Goal: Transaction & Acquisition: Purchase product/service

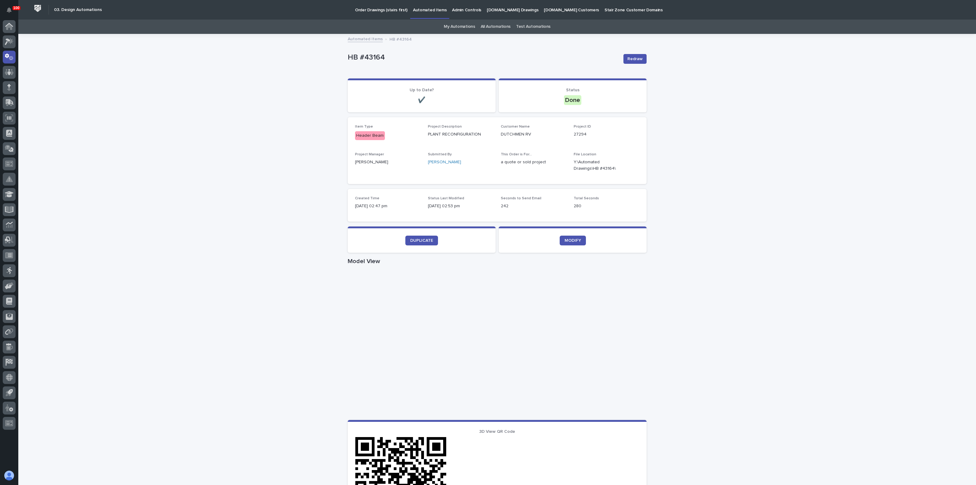
drag, startPoint x: 250, startPoint y: 232, endPoint x: 246, endPoint y: 232, distance: 4.0
click at [249, 232] on div "Loading... Saving… Loading... Saving… HB #43164 Redraw HB #43164 Redraw Sorry, …" at bounding box center [497, 353] width 958 height 638
click at [630, 164] on icon "button" at bounding box center [632, 165] width 5 height 5
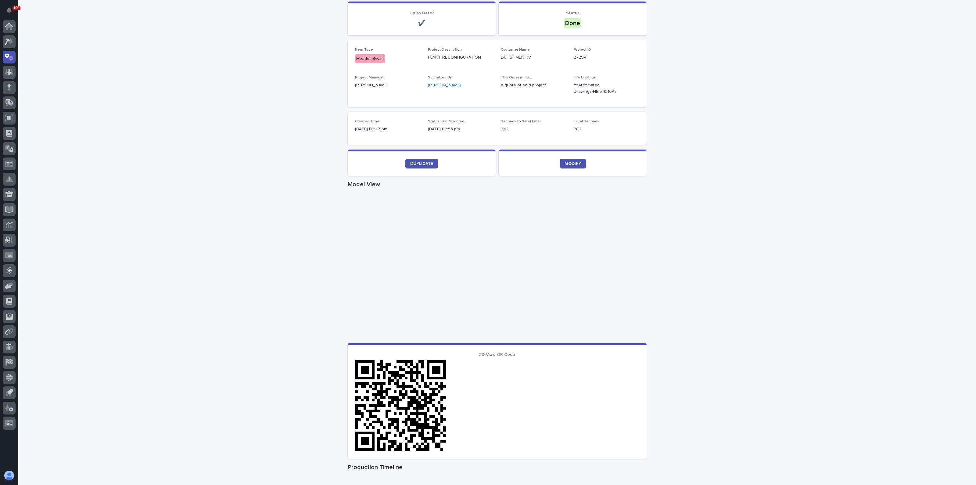
scroll to position [152, 0]
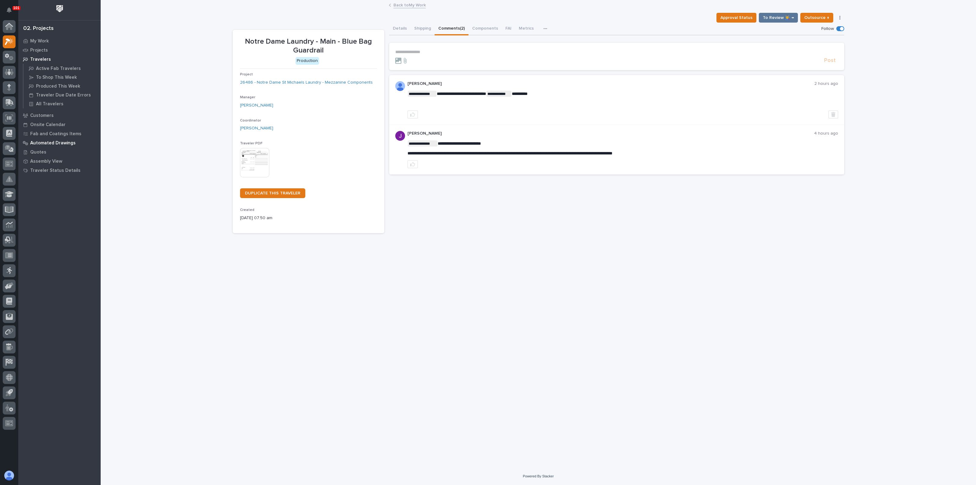
click at [38, 140] on p "Automated Drawings" at bounding box center [52, 142] width 45 height 5
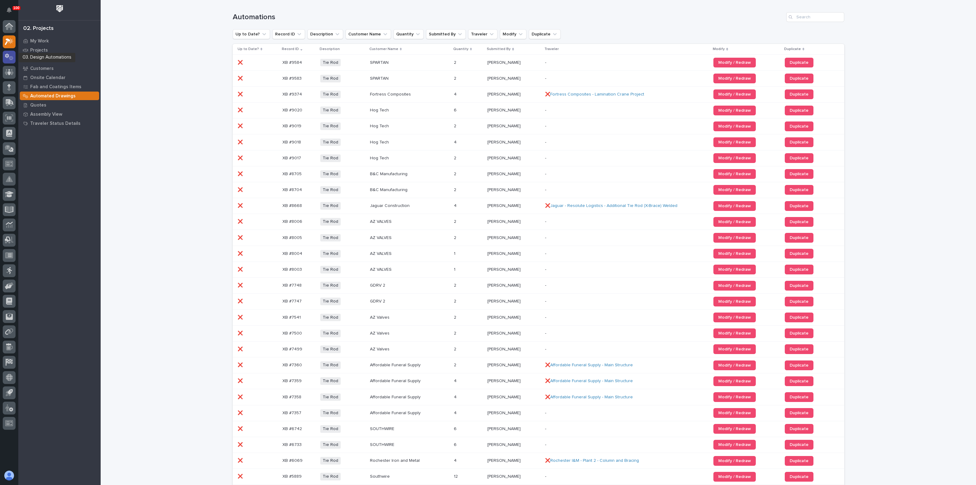
click at [11, 59] on icon at bounding box center [11, 58] width 5 height 4
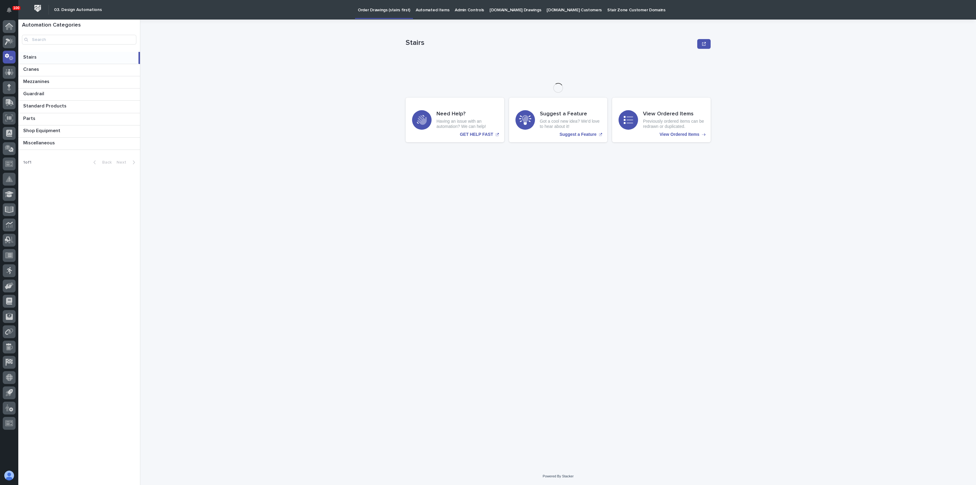
click at [434, 9] on p "Automated Items" at bounding box center [433, 6] width 34 height 13
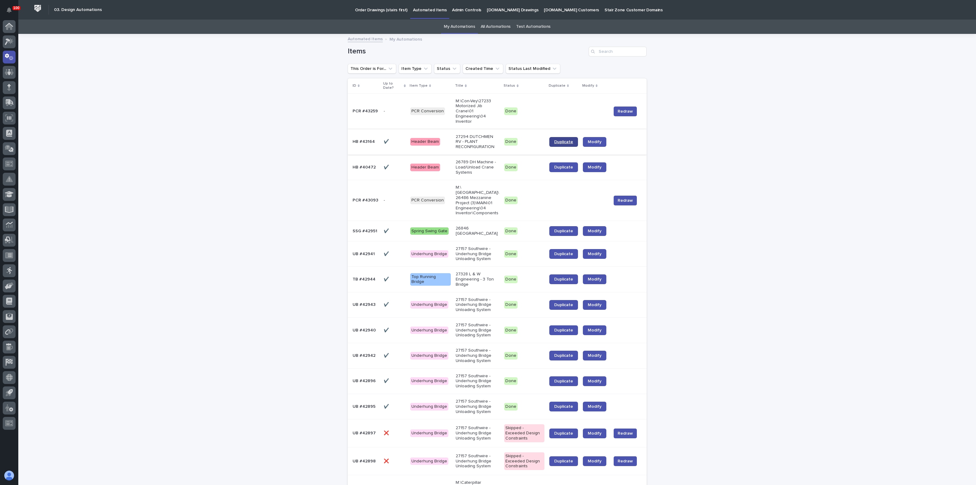
click at [567, 140] on span "Duplicate" at bounding box center [563, 142] width 19 height 4
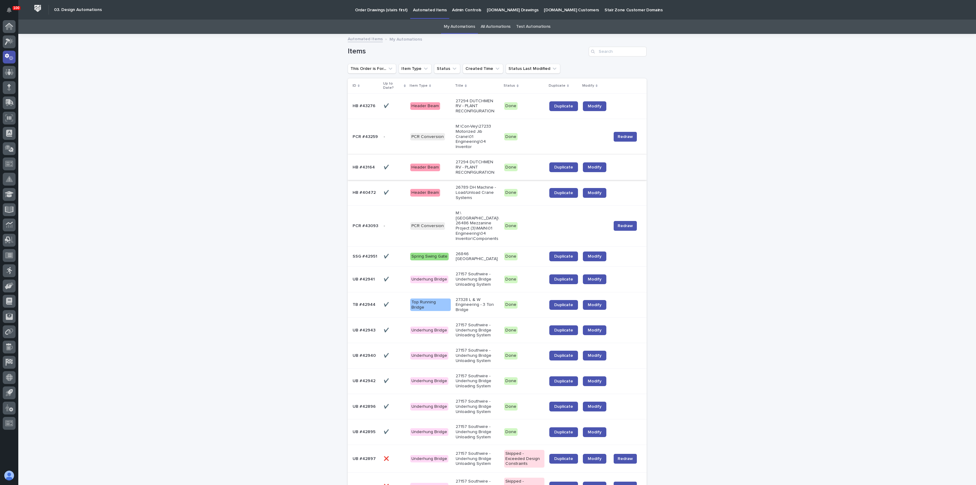
click at [9, 91] on div at bounding box center [9, 87] width 13 height 13
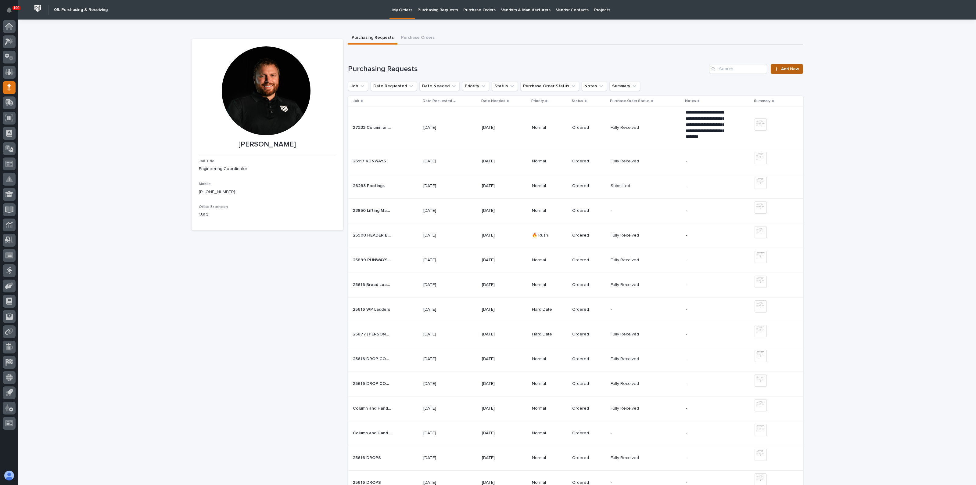
click at [784, 67] on span "Add New" at bounding box center [790, 69] width 18 height 4
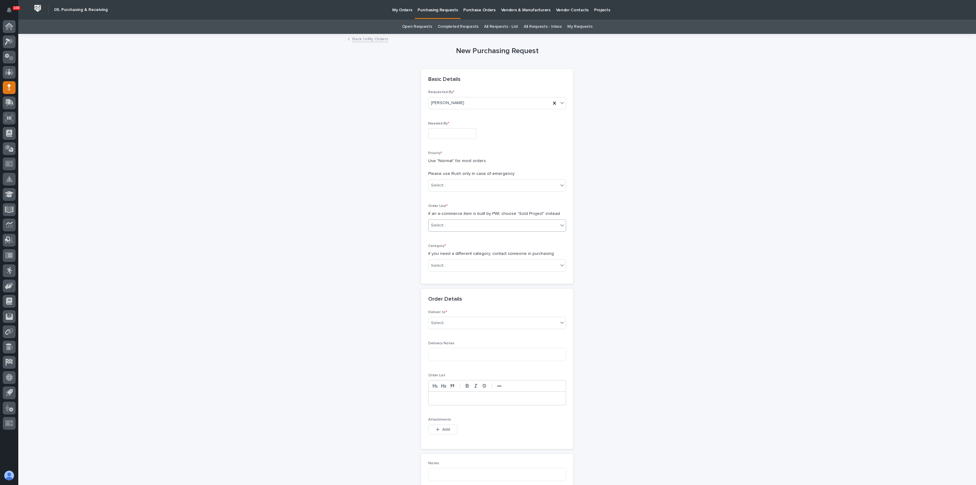
click at [442, 224] on div "Select..." at bounding box center [438, 225] width 15 height 6
click at [452, 236] on div "Sold Project" at bounding box center [494, 236] width 137 height 11
click at [444, 267] on div "Select..." at bounding box center [494, 266] width 130 height 10
click at [435, 351] on div "Steel" at bounding box center [494, 351] width 137 height 11
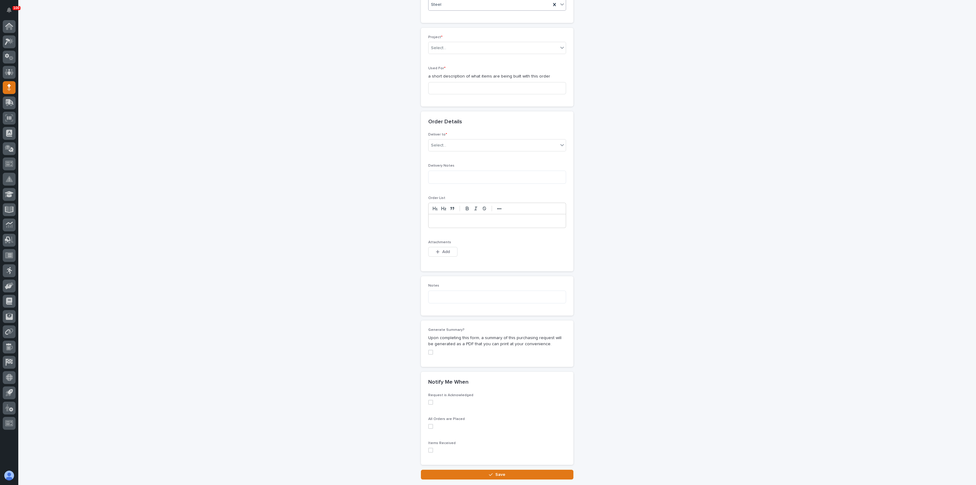
scroll to position [302, 0]
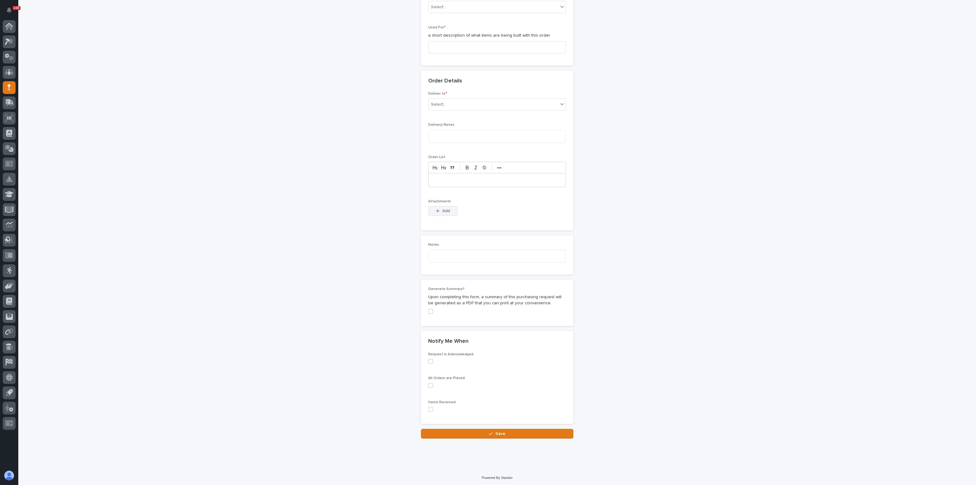
click at [436, 209] on icon "button" at bounding box center [438, 211] width 4 height 4
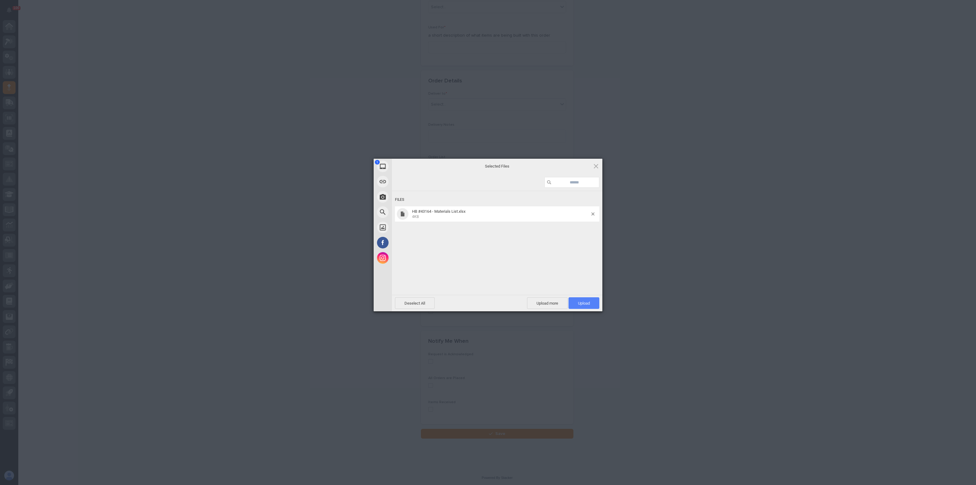
click at [584, 301] on span "Upload 1" at bounding box center [584, 303] width 31 height 12
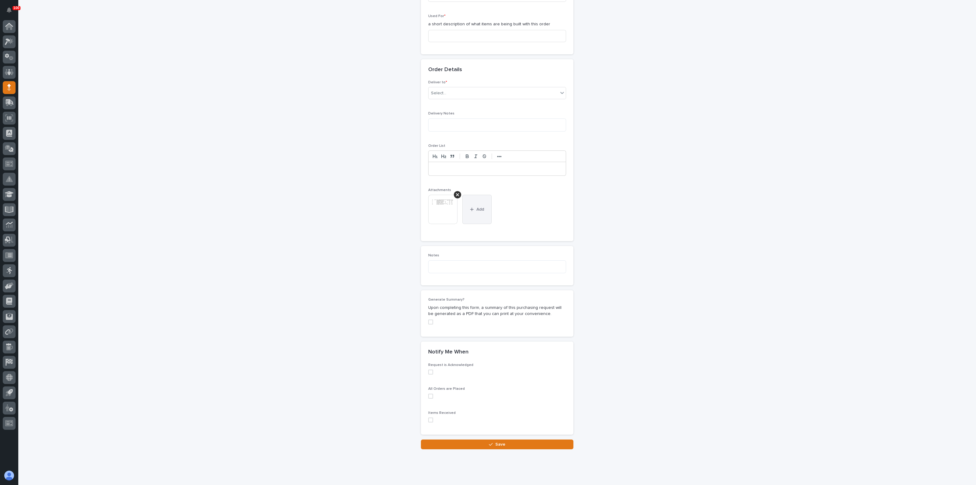
click at [477, 207] on span "Add" at bounding box center [481, 209] width 8 height 5
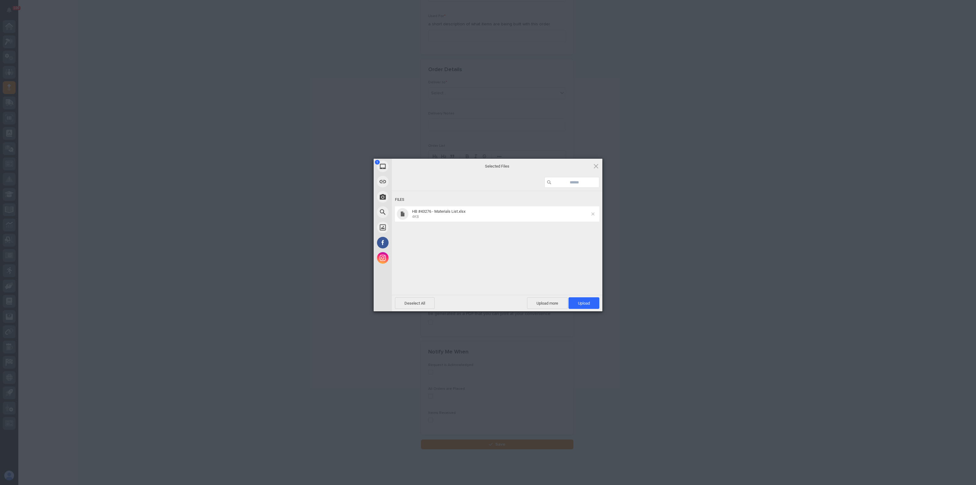
click at [593, 213] on span at bounding box center [593, 213] width 3 height 3
click at [588, 165] on div at bounding box center [497, 166] width 211 height 15
click at [595, 165] on span at bounding box center [596, 166] width 7 height 7
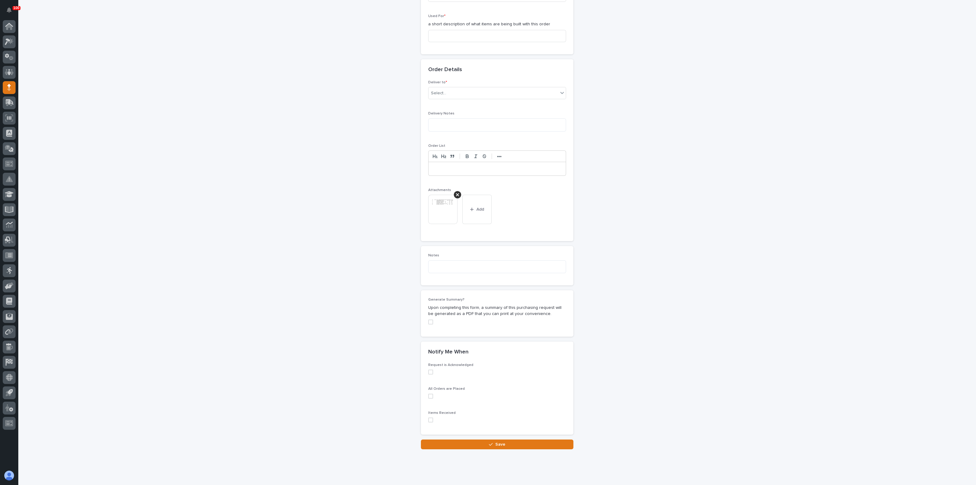
click at [456, 193] on icon at bounding box center [457, 194] width 3 height 5
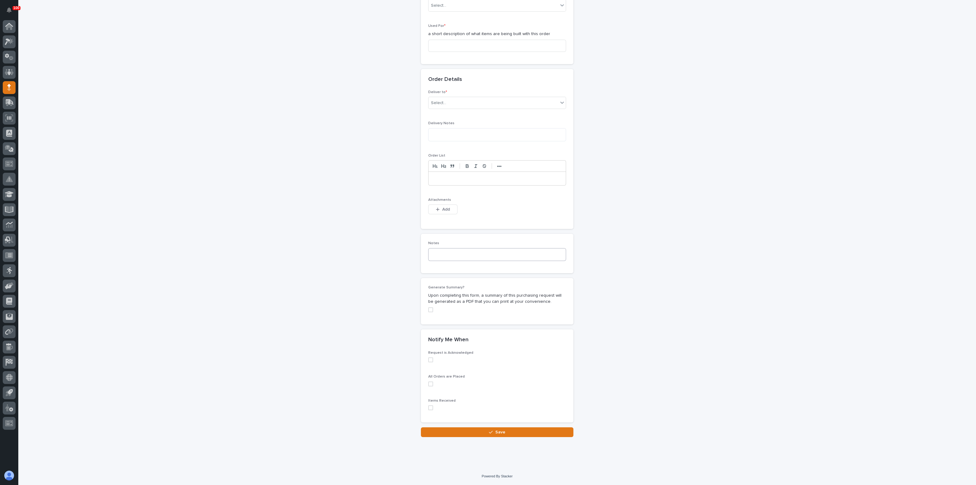
scroll to position [302, 0]
click at [442, 208] on span "Add" at bounding box center [446, 210] width 8 height 5
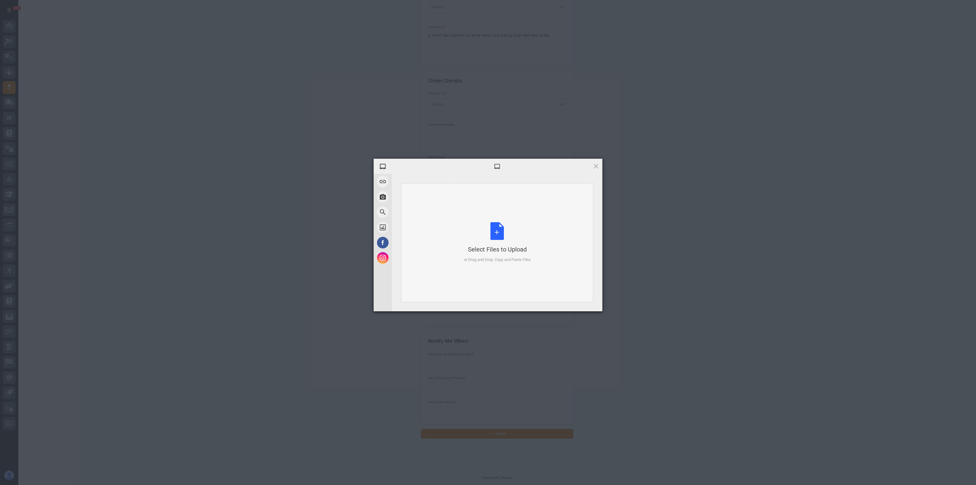
click at [474, 248] on div "Select Files to Upload" at bounding box center [497, 249] width 67 height 9
click at [578, 303] on span "Upload 2" at bounding box center [580, 303] width 19 height 5
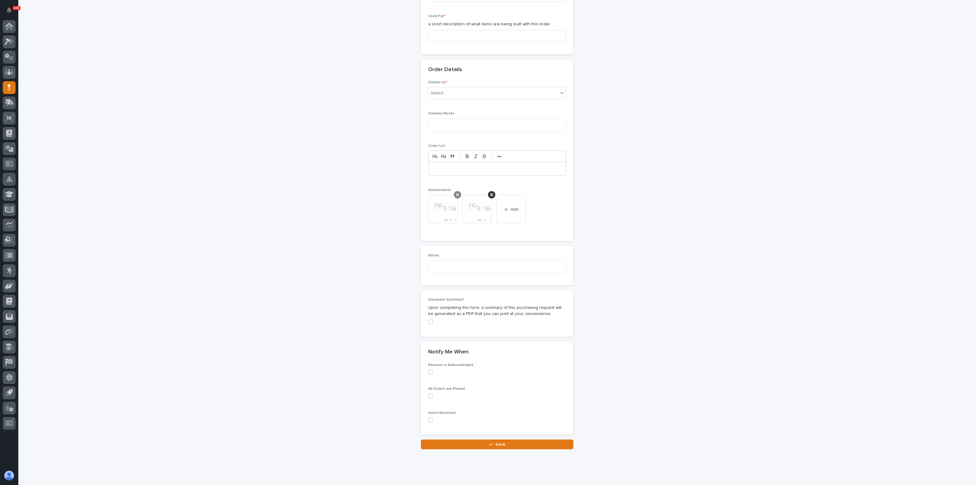
click at [456, 193] on icon at bounding box center [457, 194] width 3 height 3
click at [504, 210] on div "This file cannot be opened Download File Add" at bounding box center [497, 212] width 138 height 34
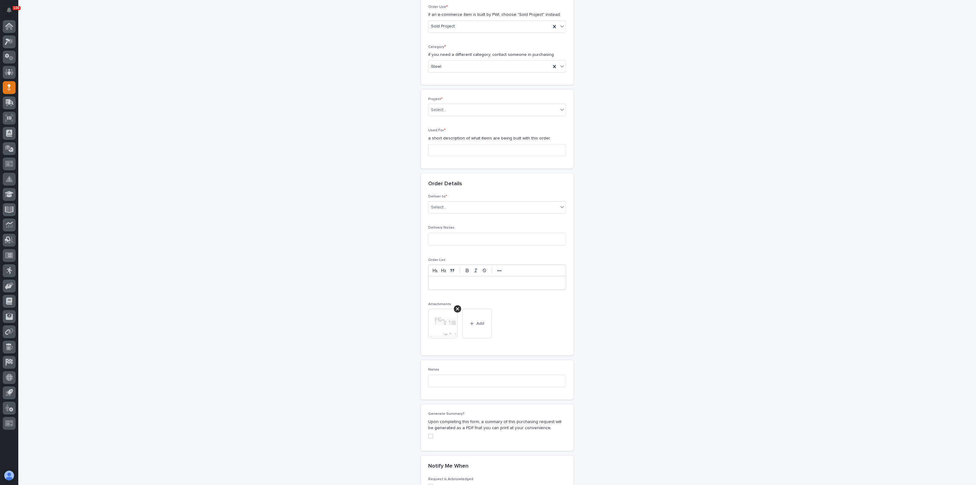
scroll to position [199, 0]
click at [462, 207] on div "Select..." at bounding box center [494, 208] width 130 height 10
click at [449, 220] on div "PWI" at bounding box center [494, 218] width 137 height 11
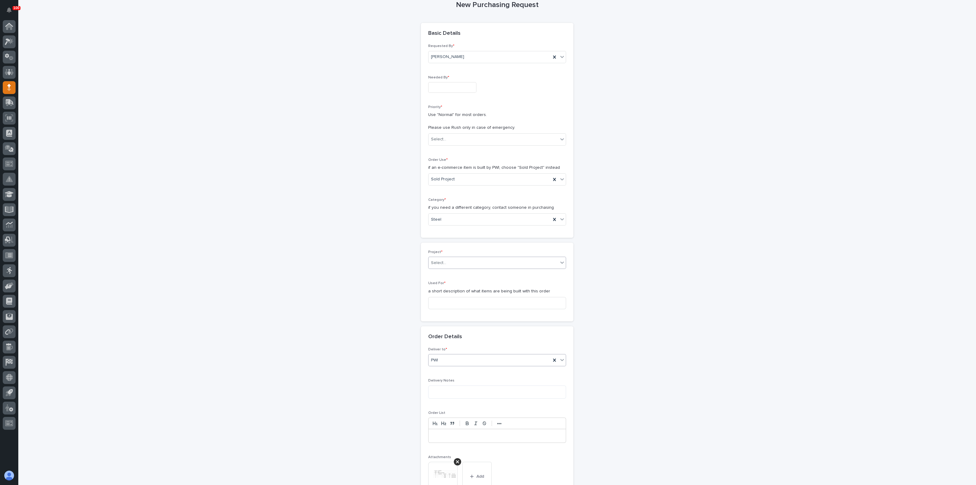
click at [439, 260] on div "Select..." at bounding box center [438, 263] width 15 height 6
type input "*****"
click at [458, 341] on div "27294 - Dutchmen RV - Plant Reconfiguration" at bounding box center [494, 342] width 137 height 11
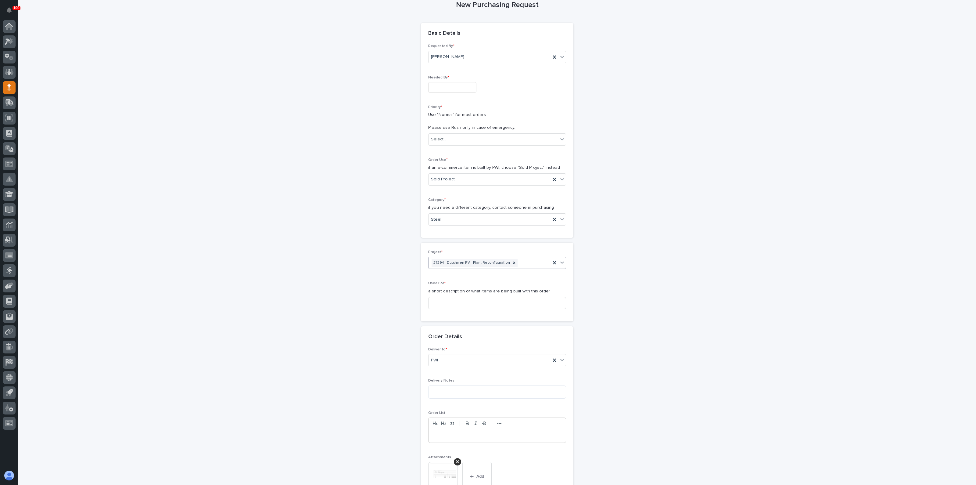
click at [365, 302] on div "New Purchasing Request Loading... Saving… Loading... Saving… Loading... Saving……" at bounding box center [498, 352] width 612 height 728
click at [454, 303] on input at bounding box center [497, 303] width 138 height 12
type input "h"
type input "HEADERS AND FP EXTENSION"
click at [378, 340] on div "New Purchasing Request Loading... Saving… Loading... Saving… Loading... Saving……" at bounding box center [498, 352] width 612 height 728
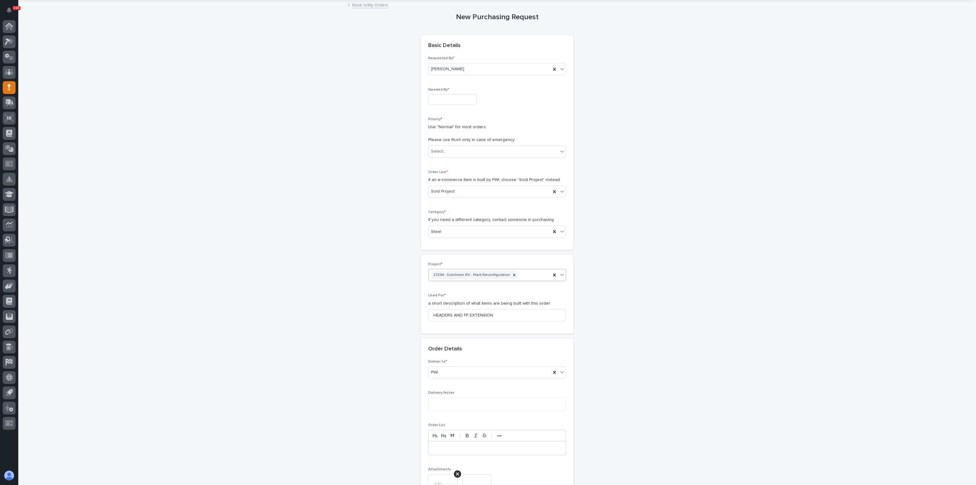
scroll to position [0, 0]
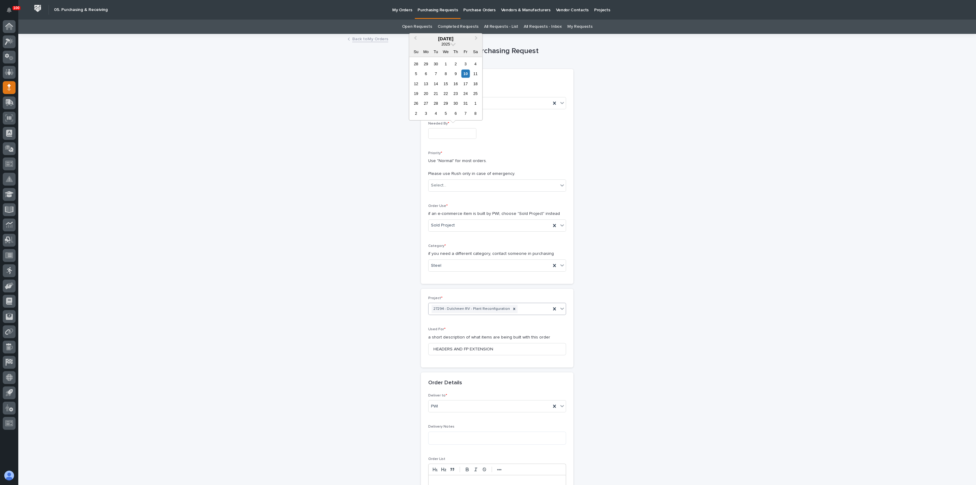
click at [438, 129] on input "text" at bounding box center [452, 133] width 48 height 11
click at [453, 83] on div "16" at bounding box center [456, 83] width 8 height 8
type input "**********"
click at [340, 175] on div "**********" at bounding box center [498, 398] width 612 height 728
click at [449, 185] on div "Select..." at bounding box center [494, 185] width 130 height 10
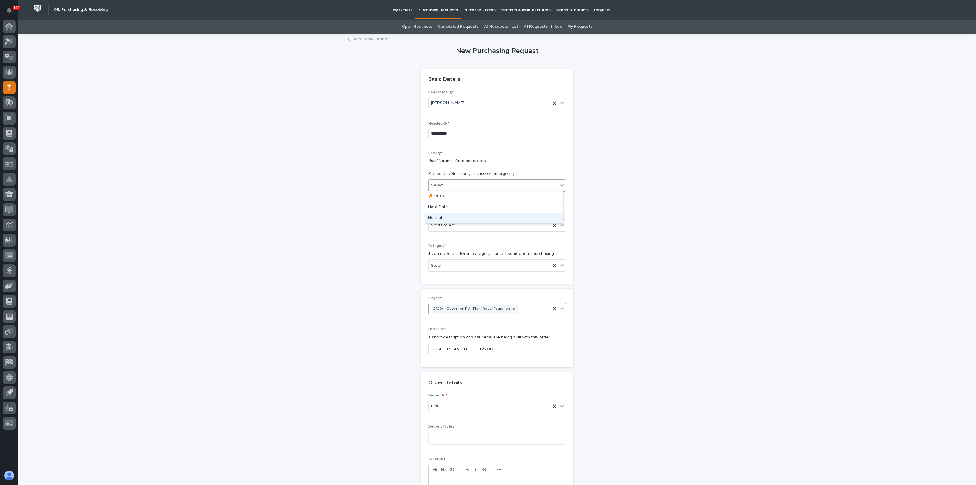
click at [440, 214] on div "Normal" at bounding box center [494, 218] width 137 height 11
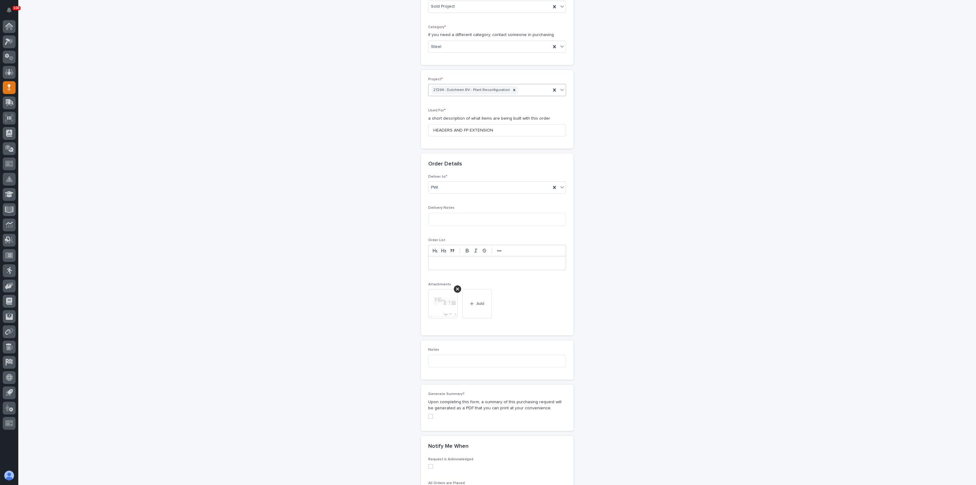
scroll to position [324, 0]
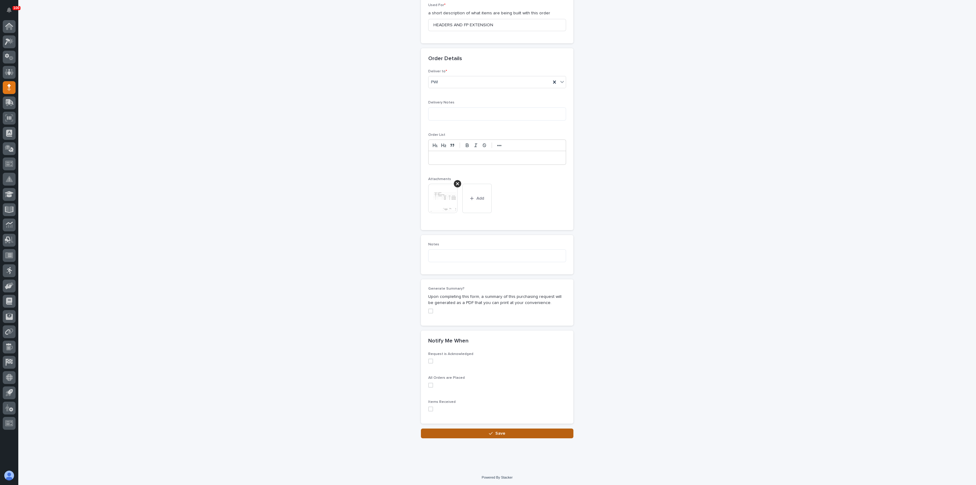
click at [507, 431] on button "Save" at bounding box center [497, 433] width 153 height 10
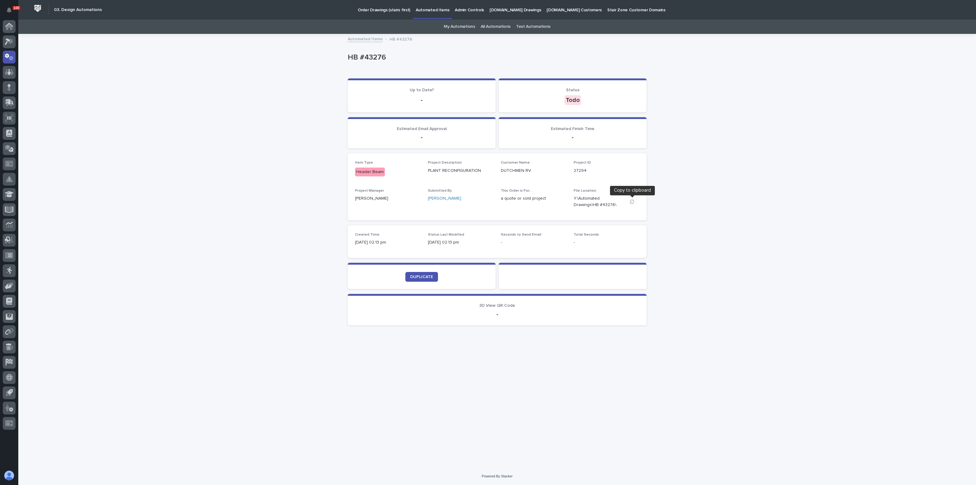
click at [631, 201] on icon "button" at bounding box center [632, 201] width 4 height 5
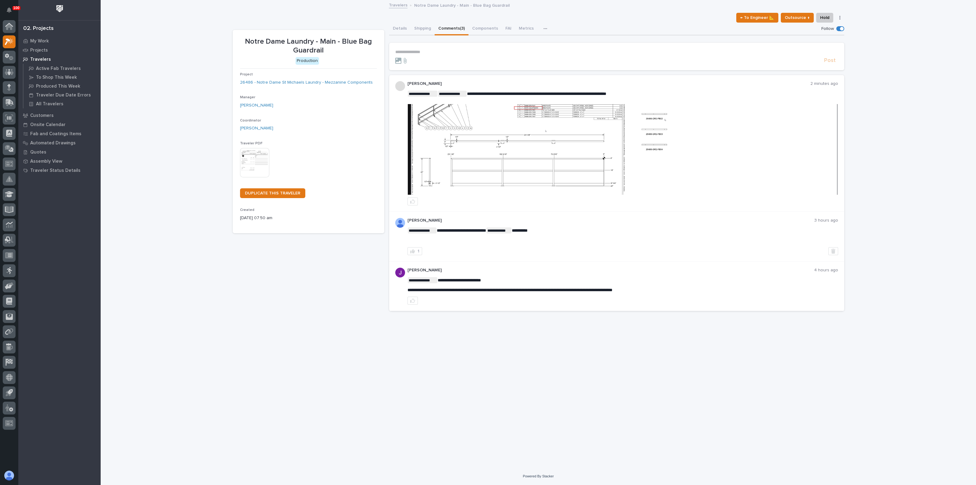
click at [444, 50] on p "**********" at bounding box center [616, 51] width 443 height 5
click at [403, 71] on span "[PERSON_NAME]" at bounding box center [414, 73] width 34 height 4
click at [437, 48] on section "**********" at bounding box center [616, 58] width 455 height 31
click at [438, 52] on p "**********" at bounding box center [616, 52] width 443 height 6
click at [832, 63] on span "Post" at bounding box center [830, 63] width 12 height 7
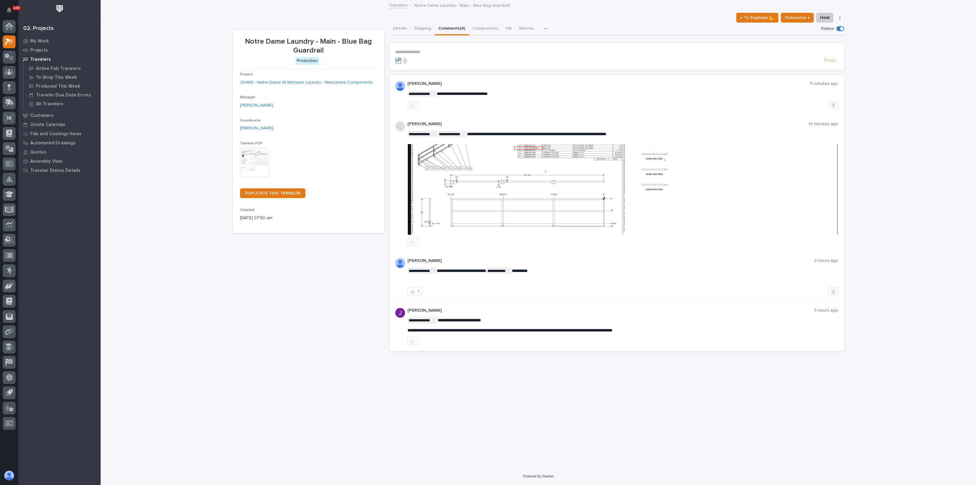
click at [463, 46] on section "**********" at bounding box center [616, 56] width 455 height 27
drag, startPoint x: 412, startPoint y: 51, endPoint x: 404, endPoint y: 53, distance: 7.9
click at [412, 51] on p "**********" at bounding box center [616, 51] width 443 height 5
click at [447, 51] on p "**********" at bounding box center [616, 51] width 443 height 5
click at [415, 66] on span "[PERSON_NAME]" at bounding box center [414, 67] width 34 height 4
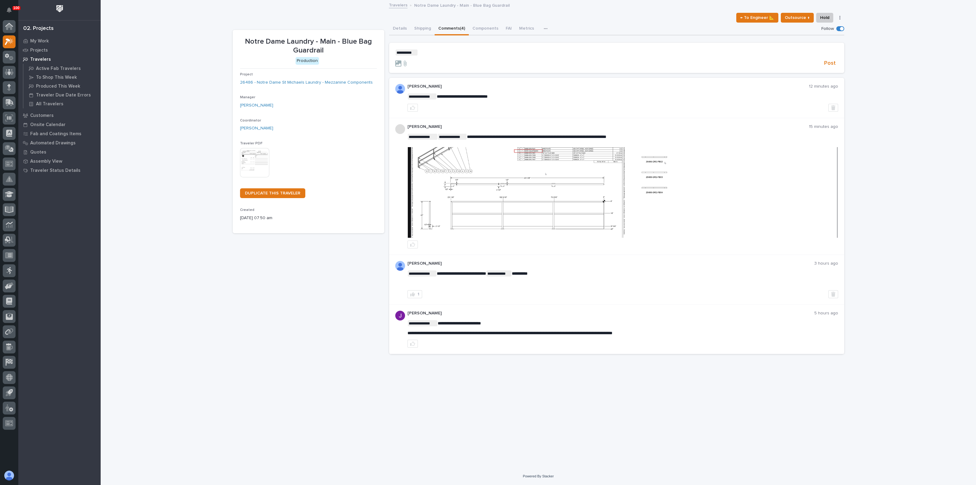
click at [432, 51] on p "﻿ * ********* ﻿ ﻿" at bounding box center [616, 52] width 443 height 6
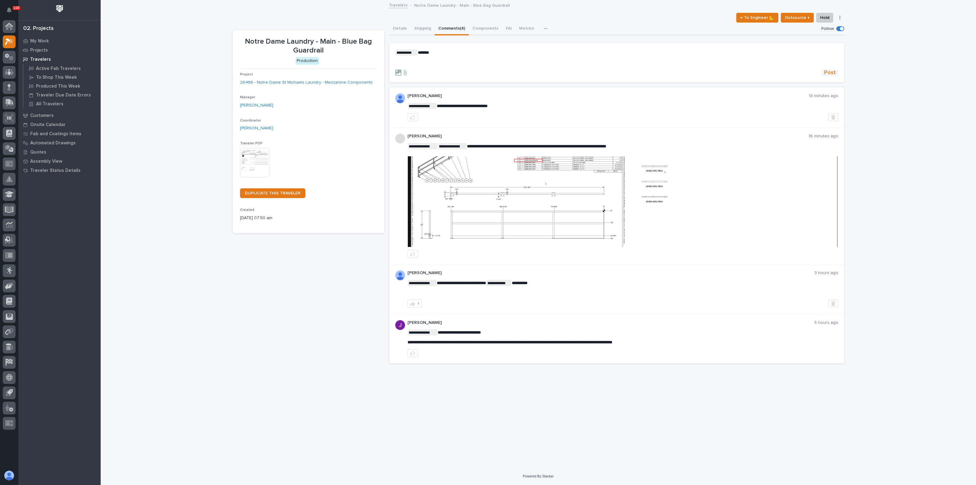
click at [833, 71] on span "Post" at bounding box center [830, 72] width 12 height 7
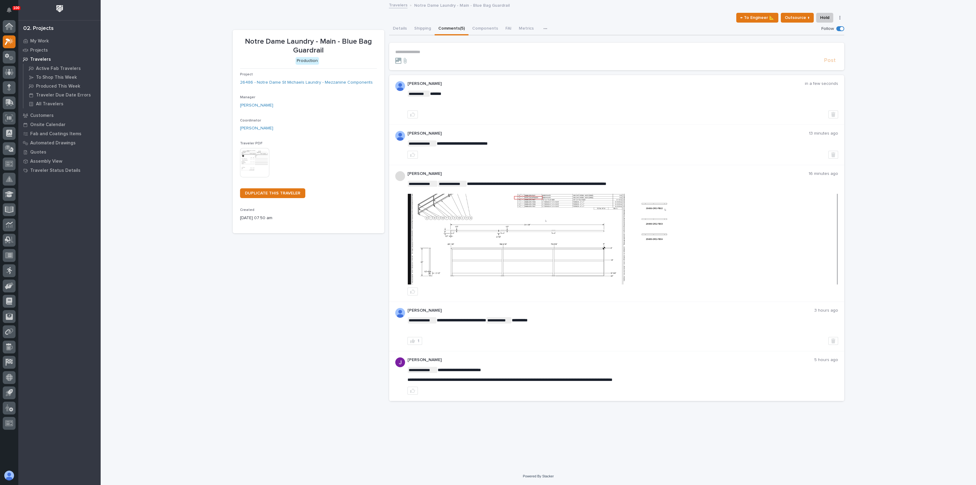
click at [228, 326] on div "**********" at bounding box center [539, 234] width 876 height 467
